Goal: Information Seeking & Learning: Find specific fact

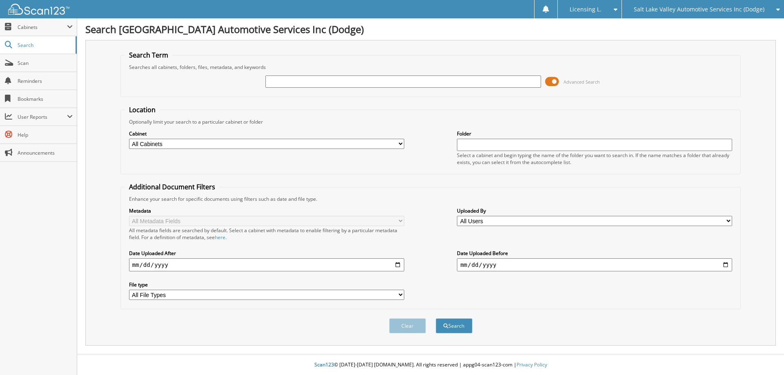
click at [455, 79] on input "text" at bounding box center [402, 82] width 275 height 12
type input "PARKS"
click at [555, 81] on span at bounding box center [552, 82] width 14 height 12
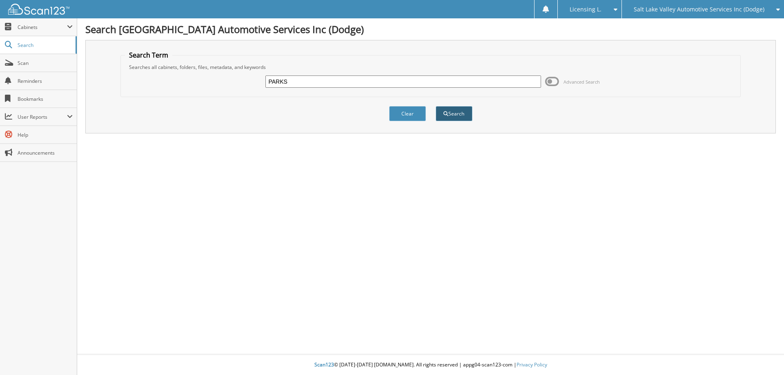
click at [452, 111] on button "Search" at bounding box center [454, 113] width 37 height 15
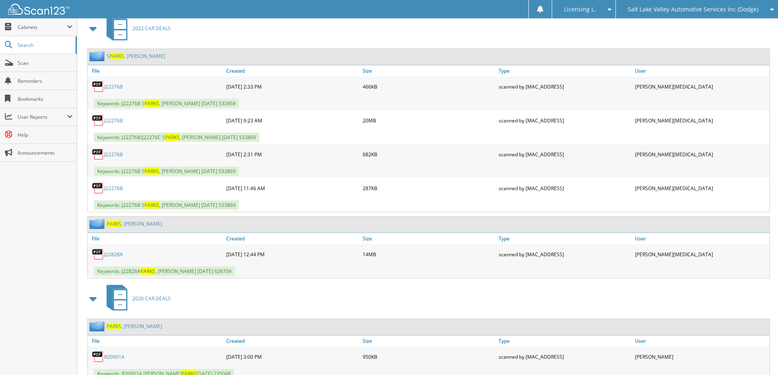
scroll to position [230, 0]
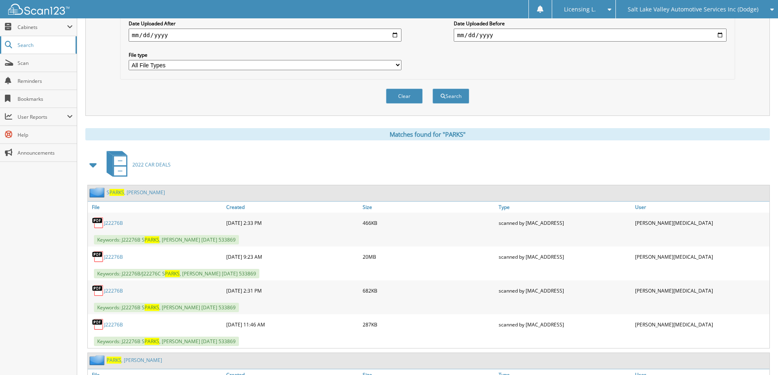
drag, startPoint x: 31, startPoint y: 47, endPoint x: 200, endPoint y: 22, distance: 170.9
click at [31, 47] on span "Search" at bounding box center [45, 45] width 54 height 7
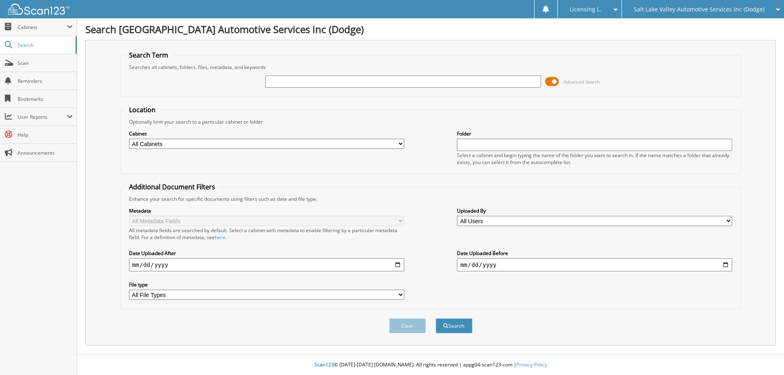
click at [400, 142] on select "All Cabinets 2019 CAR DEALS 2020 CAR DEALS 2021 CAR DEALS 2022 ACCOUNTS PAYABLE…" at bounding box center [266, 144] width 275 height 10
select select "49768"
click at [129, 139] on select "All Cabinets 2019 CAR DEALS 2020 CAR DEALS 2021 CAR DEALS 2022 ACCOUNTS PAYABLE…" at bounding box center [266, 144] width 275 height 10
click at [496, 81] on input "text" at bounding box center [402, 82] width 275 height 12
type input "PARKS"
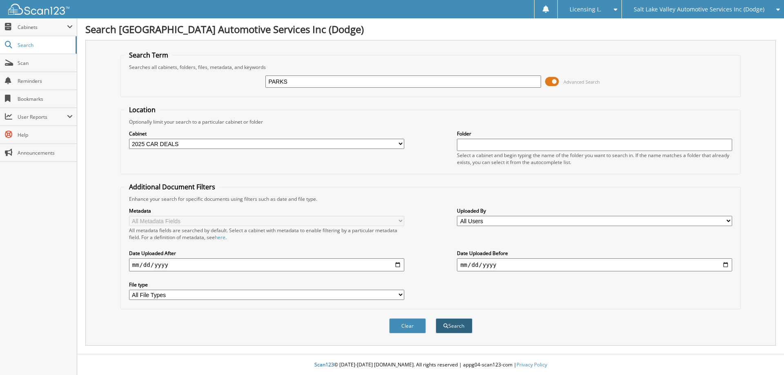
click at [452, 324] on button "Search" at bounding box center [454, 325] width 37 height 15
click at [554, 81] on span at bounding box center [552, 82] width 14 height 12
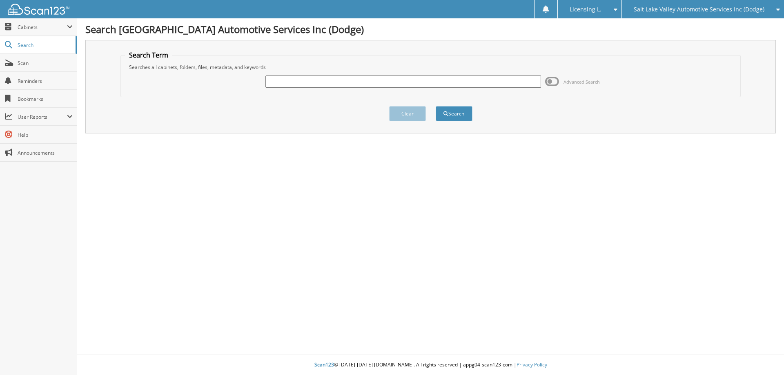
click at [397, 82] on input "text" at bounding box center [402, 82] width 275 height 12
type input "PARKS"
click at [458, 111] on button "Search" at bounding box center [454, 113] width 37 height 15
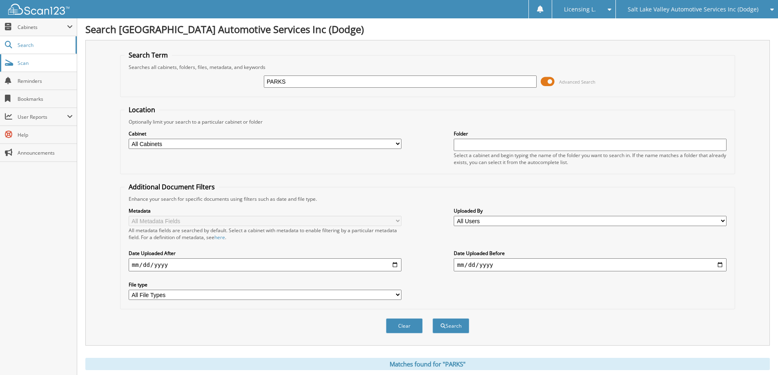
click at [26, 61] on span "Scan" at bounding box center [45, 63] width 55 height 7
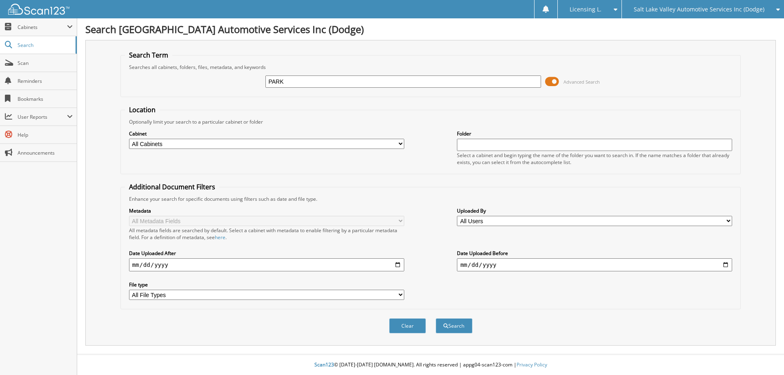
type input "PARKS"
click at [555, 80] on span at bounding box center [552, 82] width 14 height 12
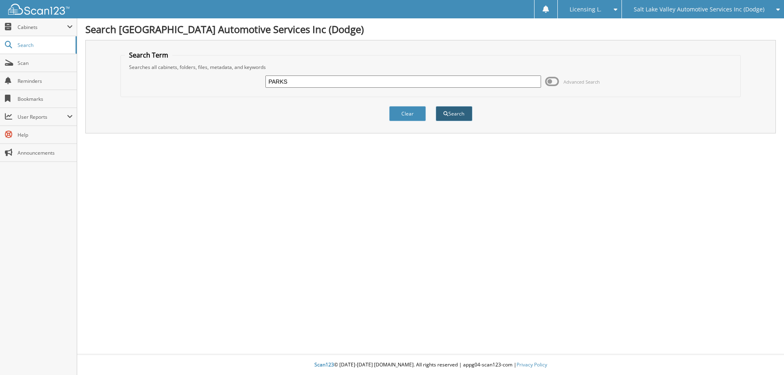
click at [454, 113] on button "Search" at bounding box center [454, 113] width 37 height 15
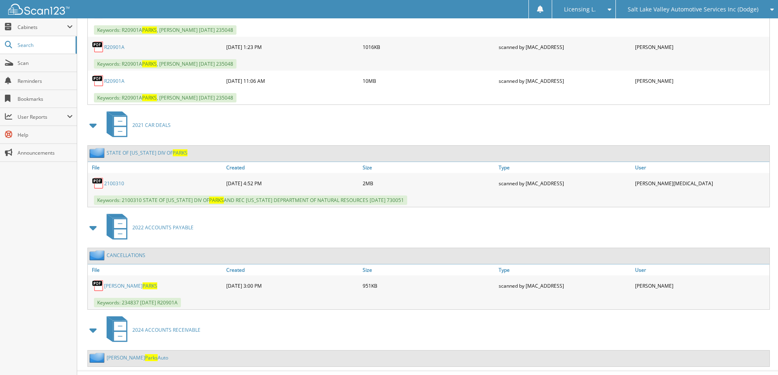
scroll to position [761, 0]
